Goal: Task Accomplishment & Management: Manage account settings

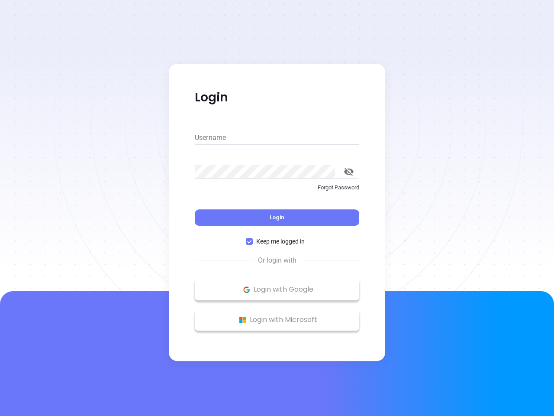
click at [277, 208] on div "Login" at bounding box center [277, 212] width 165 height 27
click at [277, 138] on input "Username" at bounding box center [277, 138] width 165 height 14
click at [349, 172] on icon "toggle password visibility" at bounding box center [349, 172] width 10 height 8
click at [277, 217] on span "Login" at bounding box center [277, 217] width 15 height 7
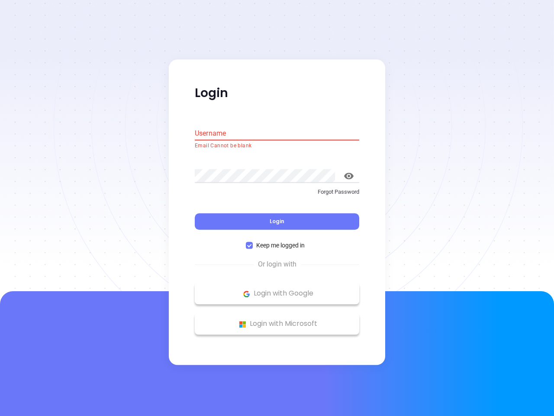
click at [277, 241] on span "Keep me logged in" at bounding box center [280, 246] width 55 height 10
click at [253, 242] on input "Keep me logged in" at bounding box center [249, 245] width 7 height 7
checkbox input "false"
click at [277, 289] on p "Login with Google" at bounding box center [277, 293] width 156 height 13
click at [277, 320] on p "Login with Microsoft" at bounding box center [277, 323] width 156 height 13
